Goal: Navigation & Orientation: Find specific page/section

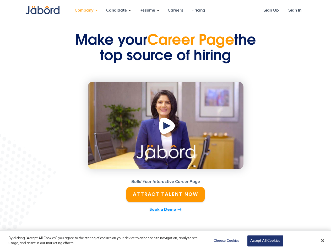
click at [84, 10] on div "Company" at bounding box center [84, 10] width 27 height 14
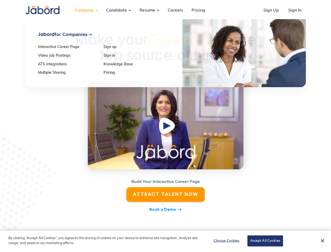
click at [117, 10] on div "Candidate" at bounding box center [116, 10] width 29 height 14
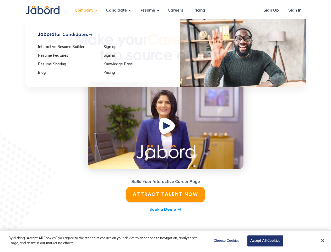
click at [147, 10] on div "Resume" at bounding box center [147, 10] width 24 height 14
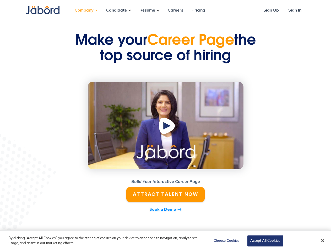
click at [166, 125] on img "open lightbox" at bounding box center [168, 127] width 20 height 20
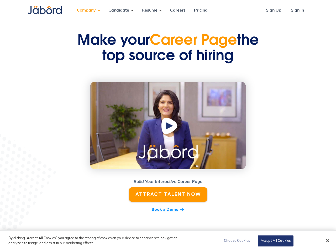
click at [233, 241] on button "Choose Cookies" at bounding box center [236, 241] width 33 height 10
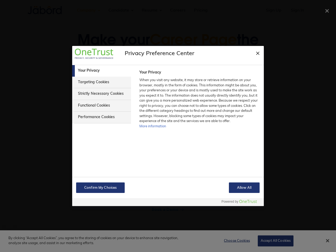
click at [272, 241] on div at bounding box center [168, 126] width 336 height 252
click at [323, 241] on div at bounding box center [168, 126] width 336 height 252
